Goal: Task Accomplishment & Management: Use online tool/utility

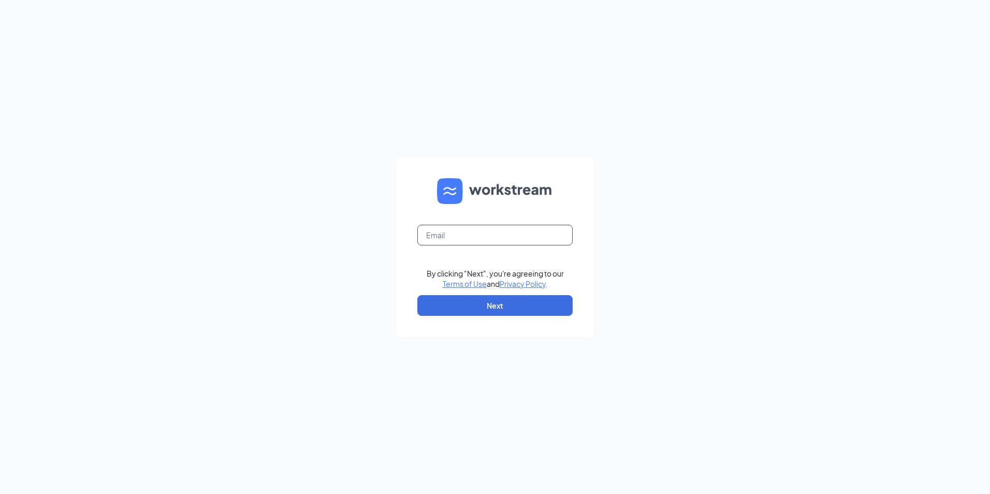
click at [478, 233] on input "text" at bounding box center [494, 235] width 155 height 21
type input "[EMAIL_ADDRESS][DOMAIN_NAME]"
click at [478, 304] on button "Next" at bounding box center [494, 305] width 155 height 21
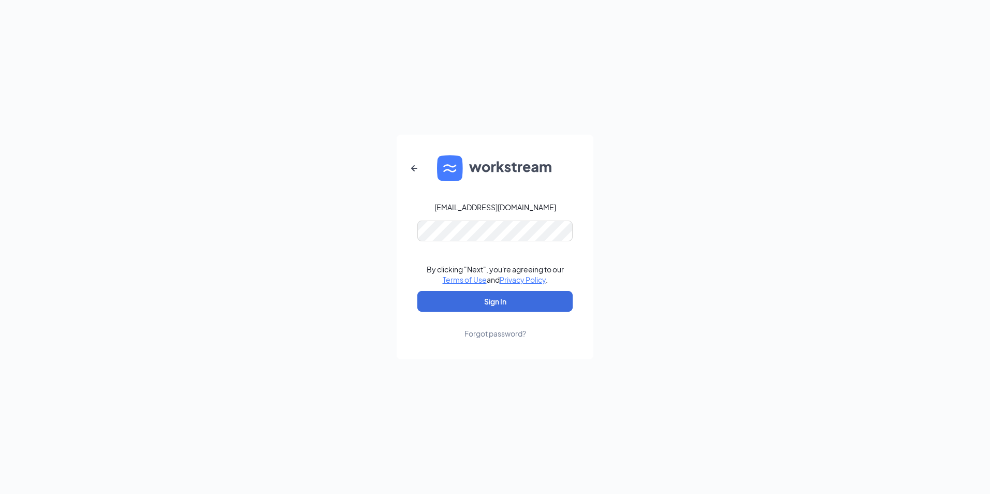
click at [490, 217] on form "[EMAIL_ADDRESS][DOMAIN_NAME] By clicking "Next", you're agreeing to our Terms o…" at bounding box center [495, 247] width 197 height 225
click at [486, 302] on button "Sign In" at bounding box center [494, 301] width 155 height 21
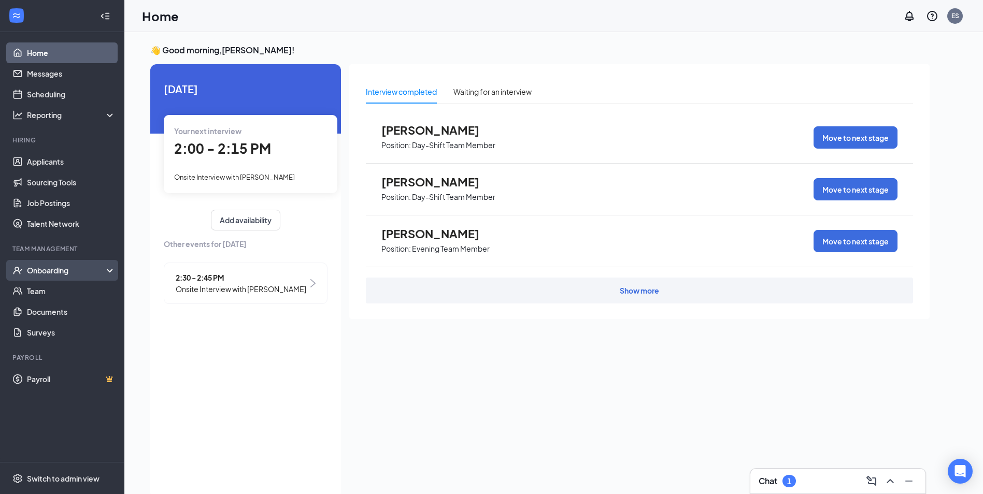
click at [34, 275] on div "Onboarding" at bounding box center [67, 270] width 80 height 10
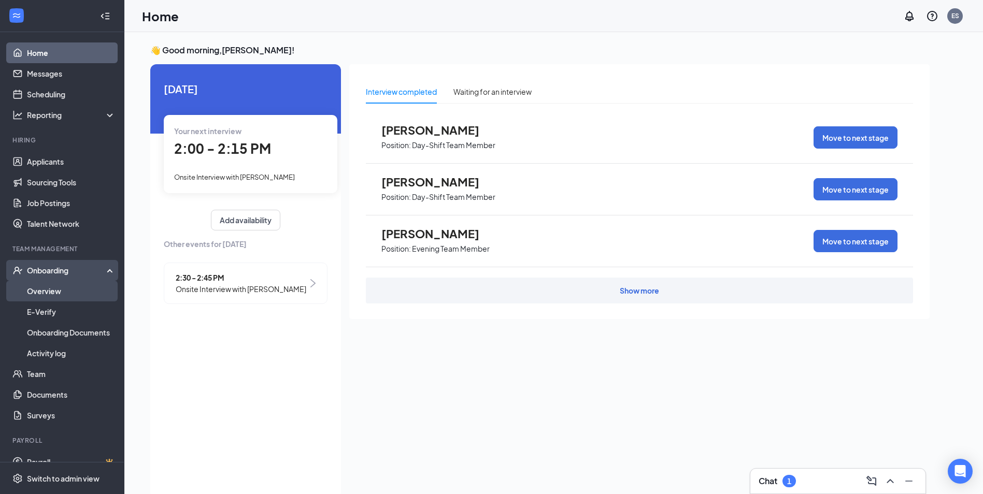
click at [62, 289] on link "Overview" at bounding box center [71, 291] width 89 height 21
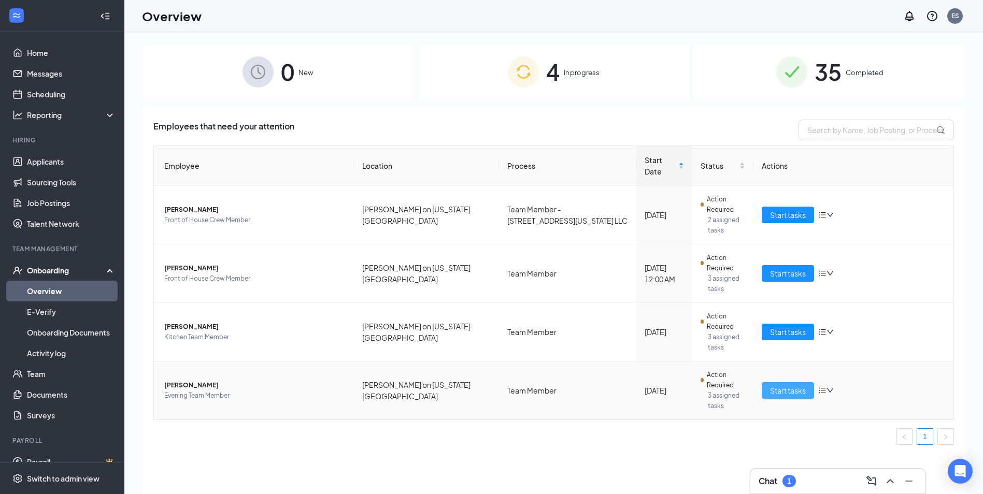
click at [785, 385] on span "Start tasks" at bounding box center [788, 390] width 36 height 11
